Goal: Use online tool/utility: Use online tool/utility

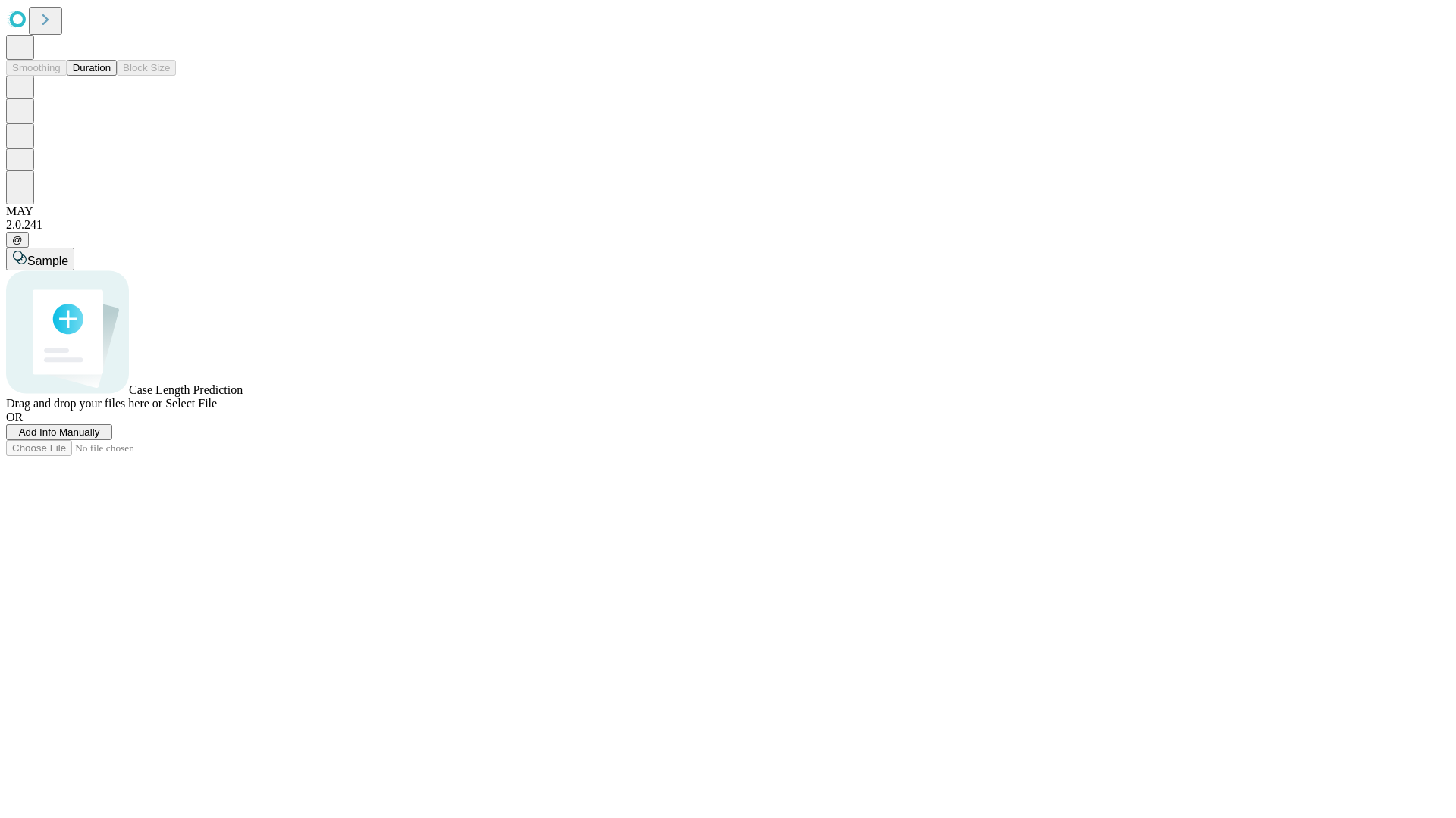
click at [217, 410] on span "Select File" at bounding box center [191, 403] width 52 height 12
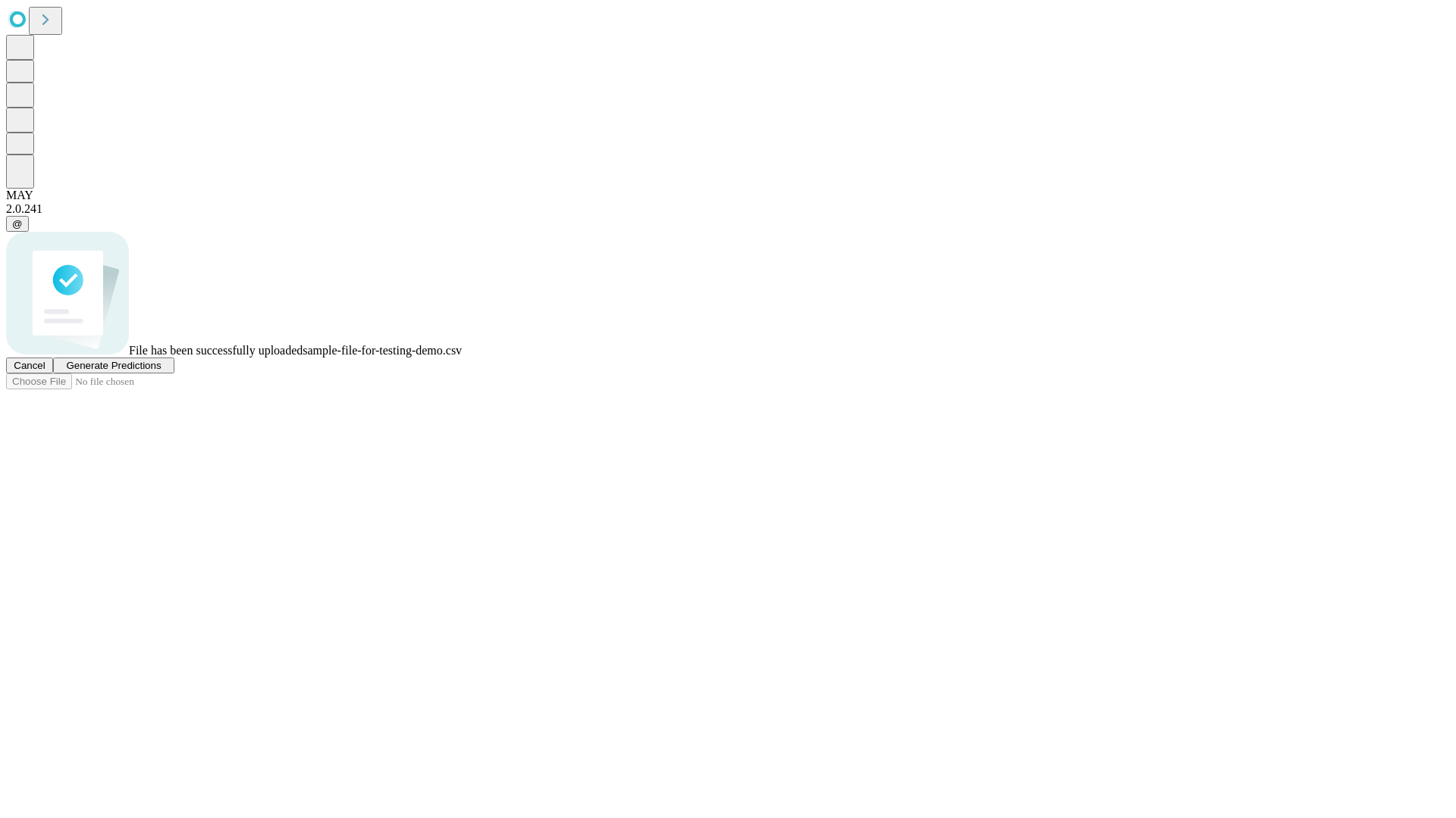
click at [161, 372] on span "Generate Predictions" at bounding box center [113, 366] width 95 height 12
